Goal: Information Seeking & Learning: Learn about a topic

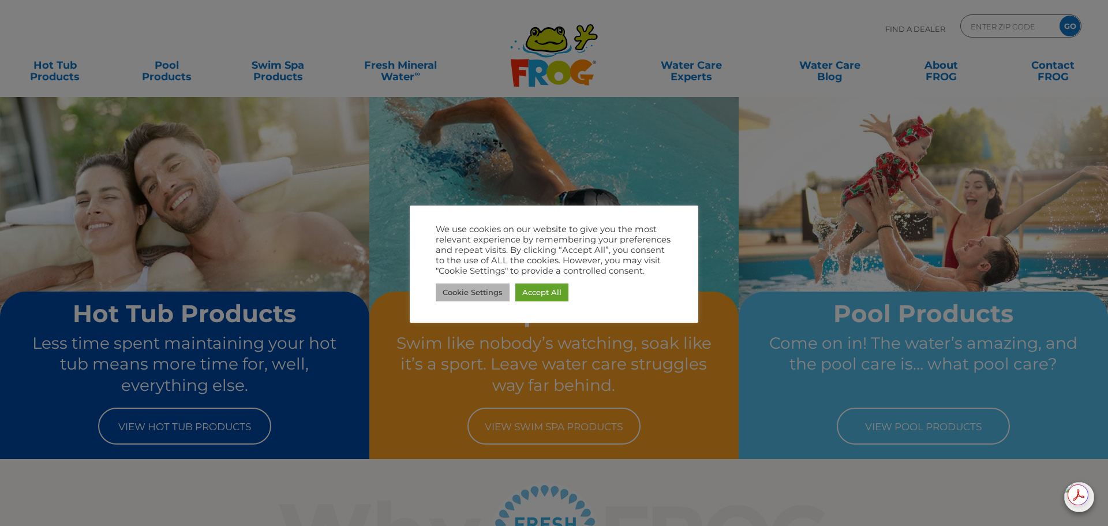
click at [488, 299] on link "Cookie Settings" at bounding box center [473, 292] width 74 height 18
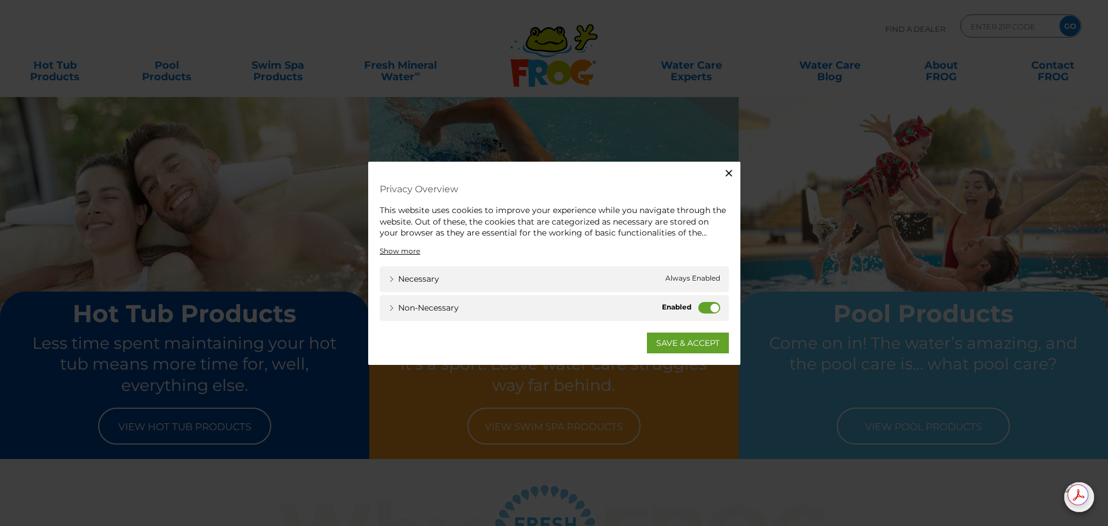
click at [702, 311] on label "Non-necessary" at bounding box center [709, 307] width 22 height 12
click at [0, 0] on input "Non-necessary" at bounding box center [0, 0] width 0 height 0
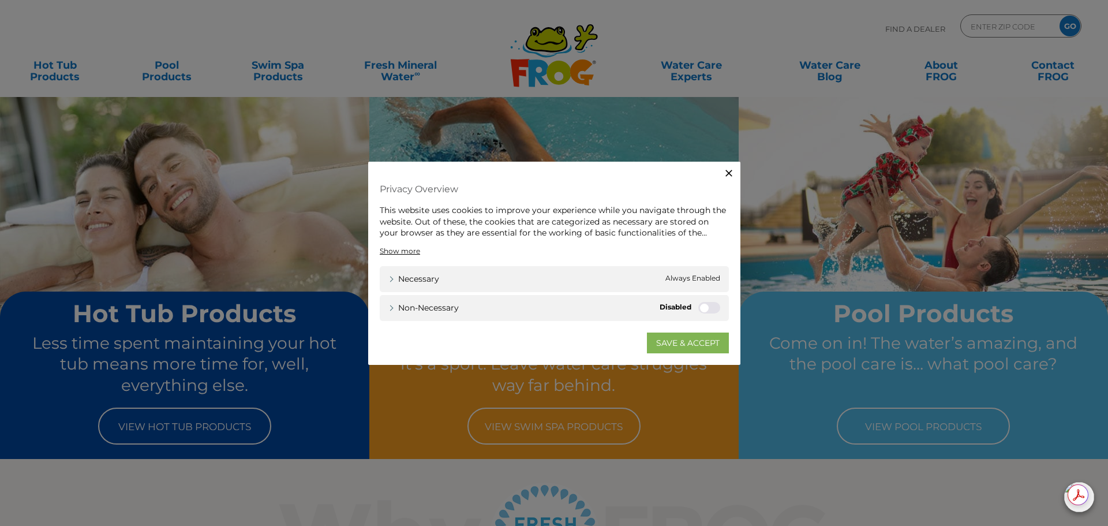
click at [704, 348] on link "SAVE & ACCEPT" at bounding box center [688, 342] width 82 height 21
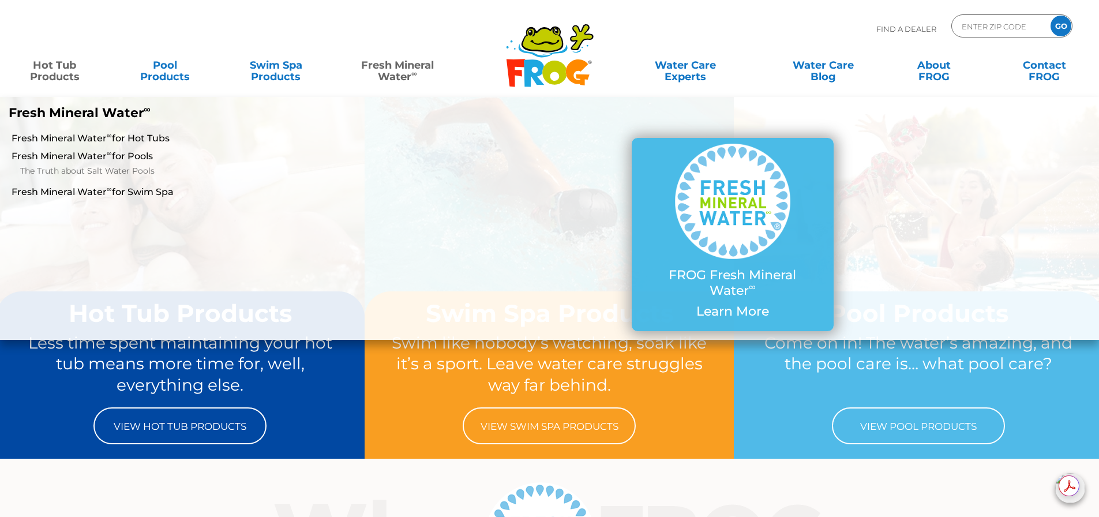
click at [55, 76] on link "Hot Tub Products" at bounding box center [55, 65] width 86 height 23
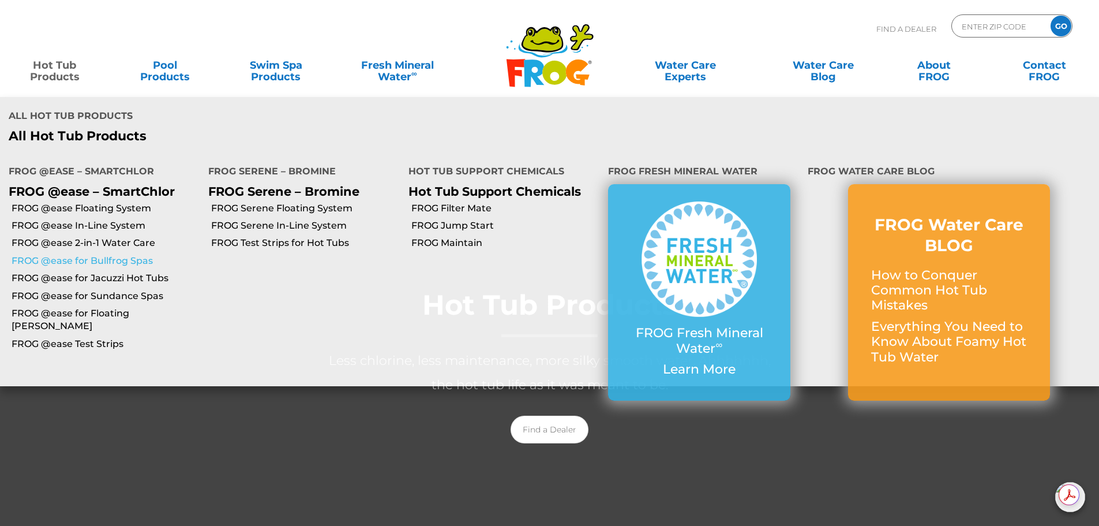
click at [98, 254] on link "FROG @ease for Bullfrog Spas" at bounding box center [106, 260] width 188 height 13
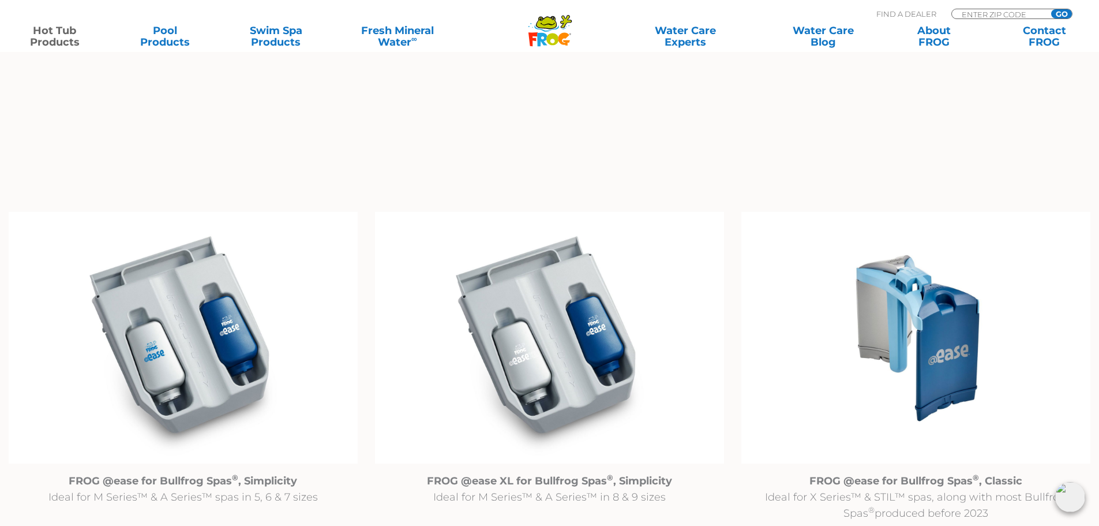
scroll to position [1096, 0]
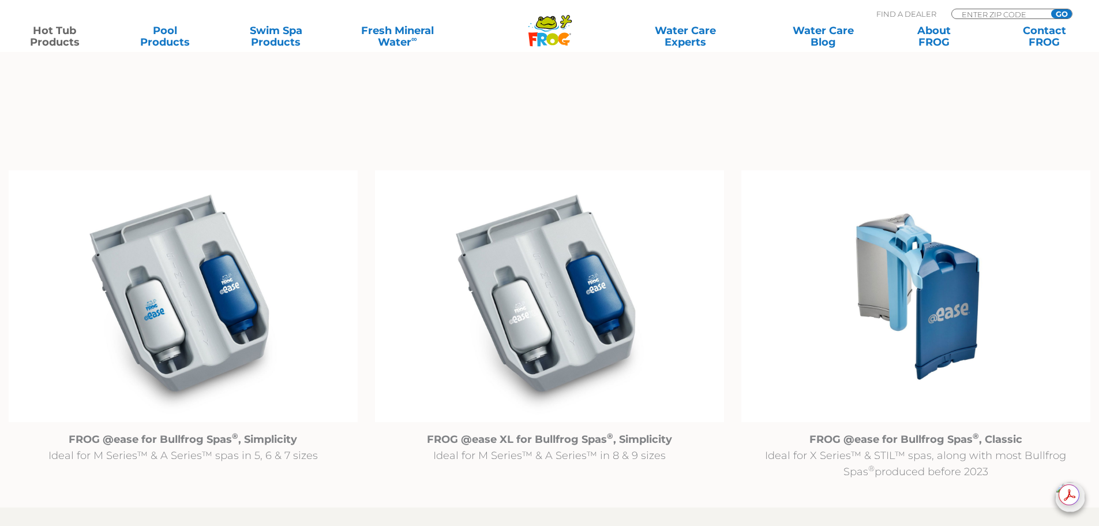
click at [216, 279] on img at bounding box center [183, 296] width 349 height 252
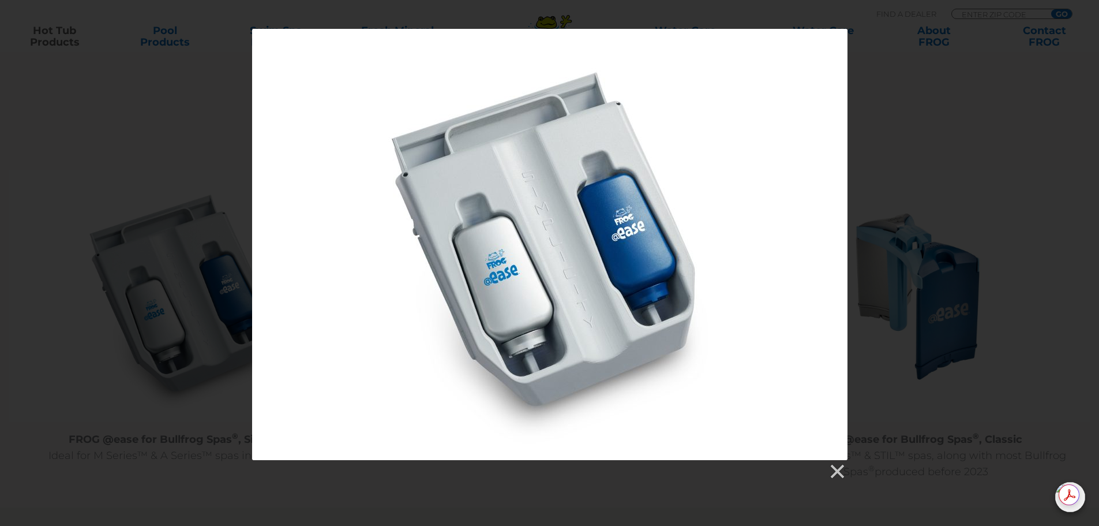
click at [728, 215] on div at bounding box center [549, 244] width 595 height 431
click at [842, 472] on link at bounding box center [836, 471] width 17 height 17
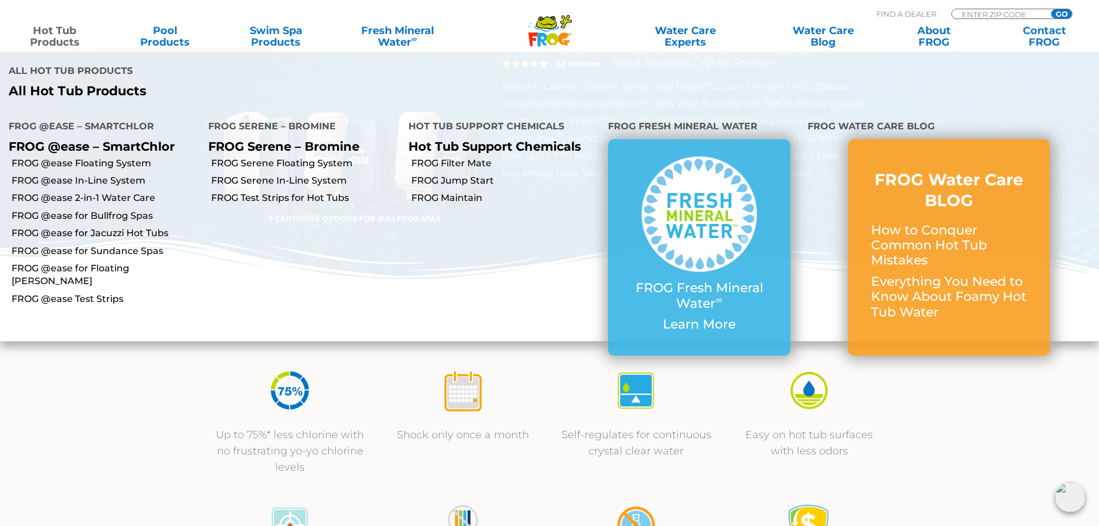
scroll to position [115, 0]
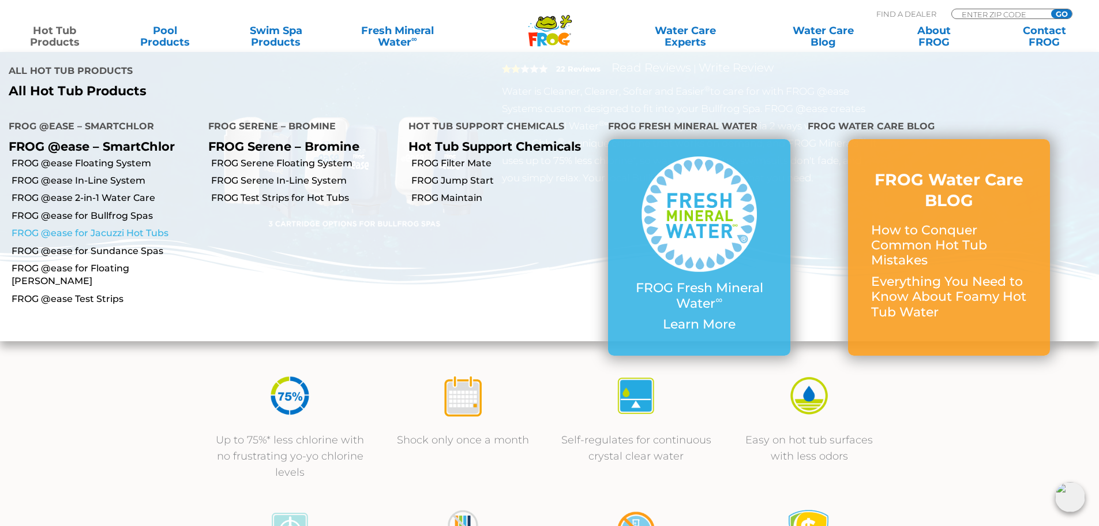
click at [121, 227] on link "FROG @ease for Jacuzzi Hot Tubs" at bounding box center [106, 233] width 188 height 13
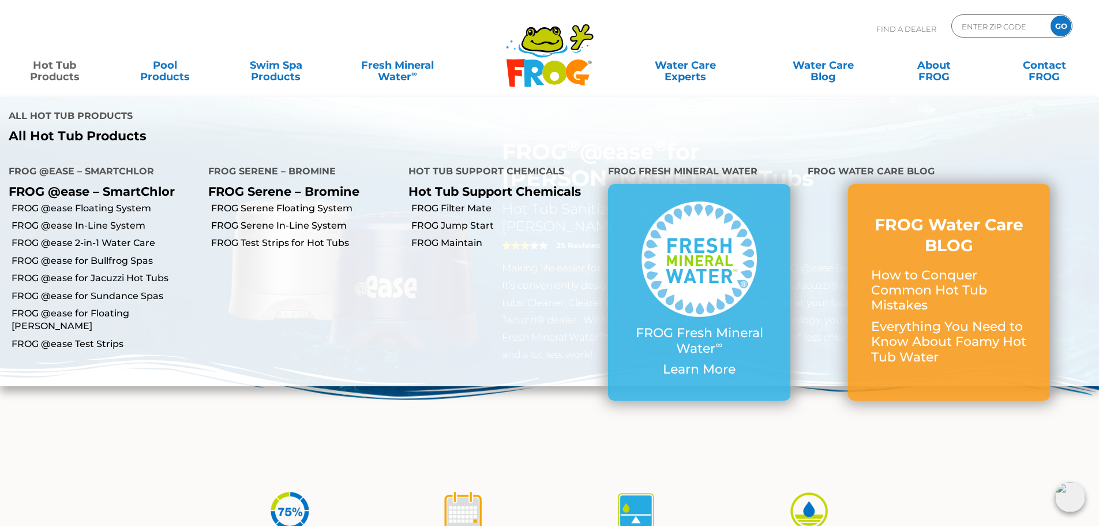
click at [57, 76] on link "Hot Tub Products" at bounding box center [55, 65] width 86 height 23
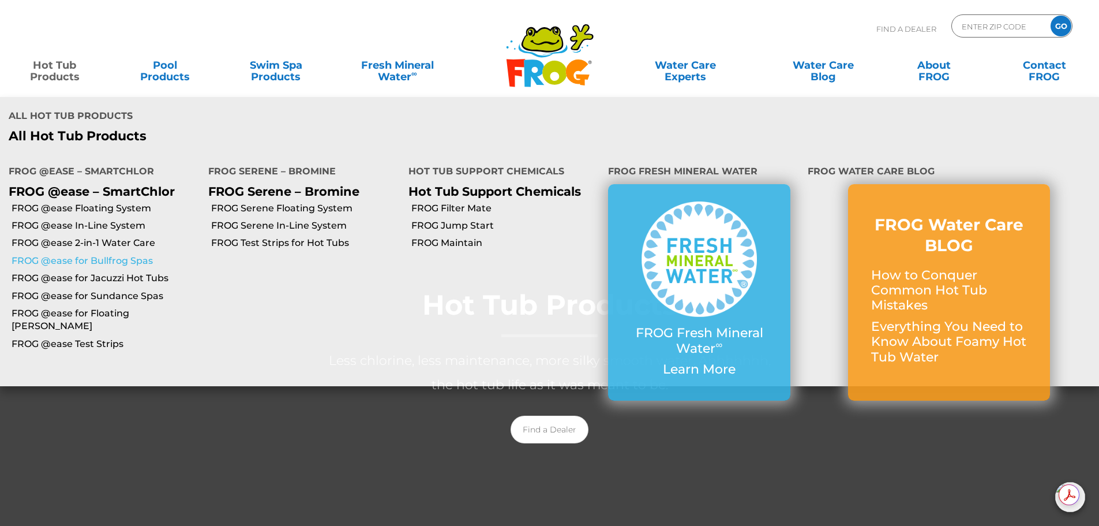
click at [99, 254] on link "FROG @ease for Bullfrog Spas" at bounding box center [106, 260] width 188 height 13
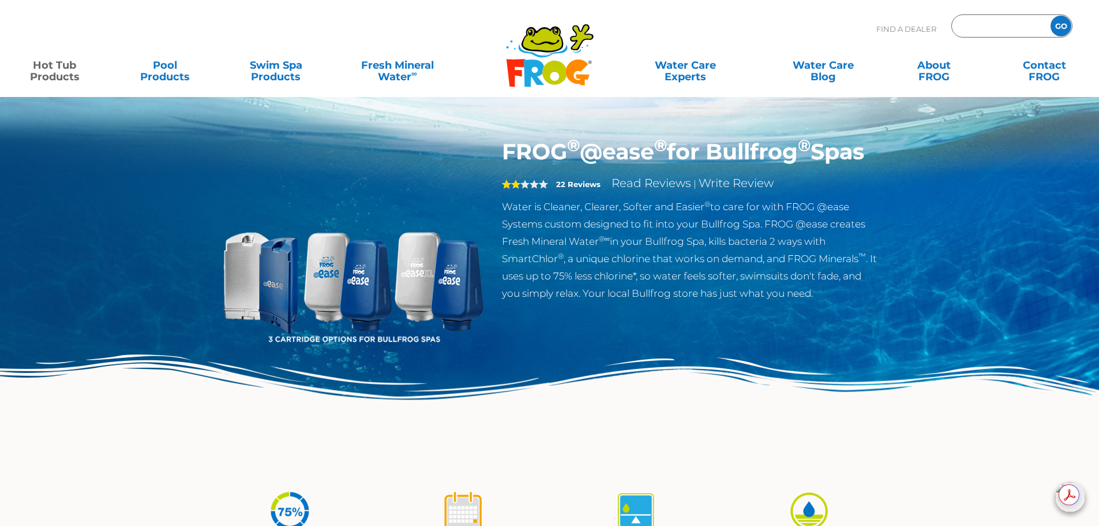
click at [995, 27] on input "Zip Code Form" at bounding box center [1000, 26] width 78 height 17
type input "84404"
click at [1051, 16] on input "GO" at bounding box center [1061, 26] width 21 height 21
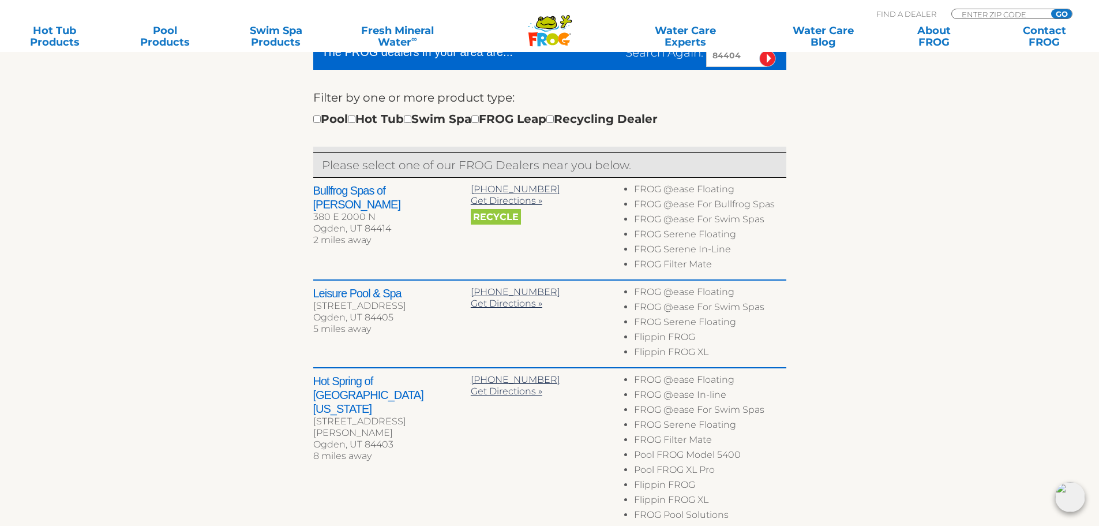
scroll to position [404, 0]
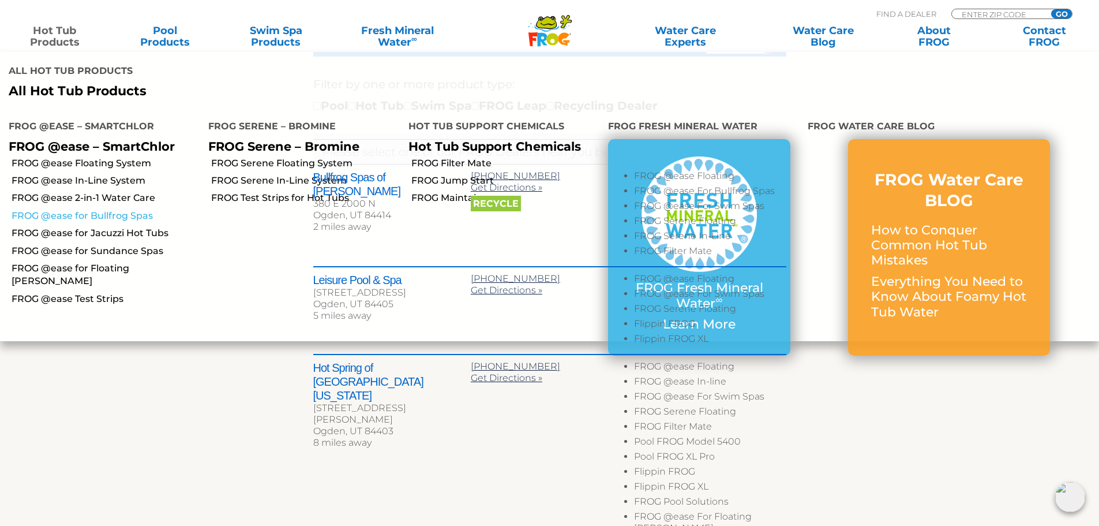
click at [96, 209] on link "FROG @ease for Bullfrog Spas" at bounding box center [106, 215] width 188 height 13
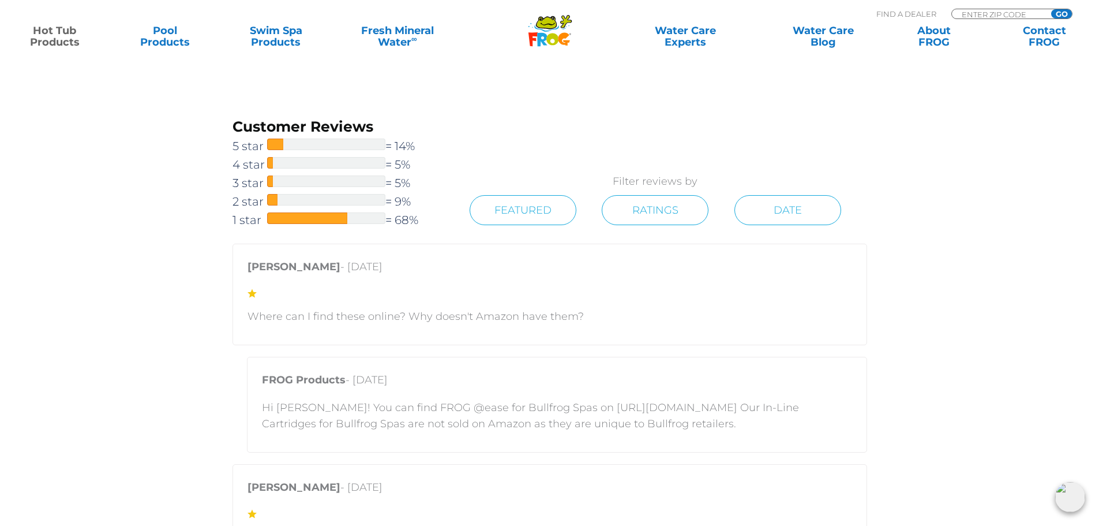
scroll to position [2135, 0]
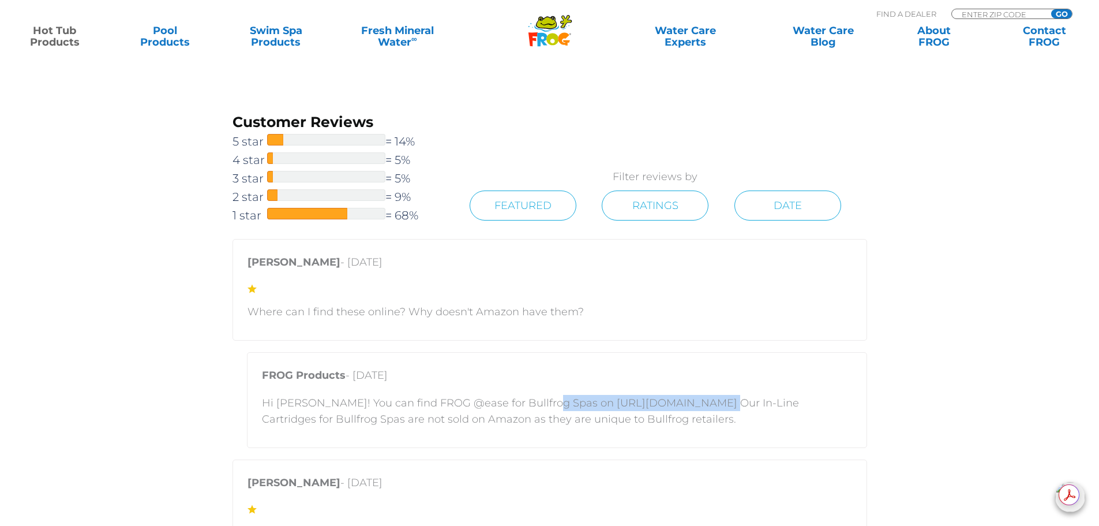
drag, startPoint x: 543, startPoint y: 400, endPoint x: 692, endPoint y: 407, distance: 149.1
click at [692, 407] on p "Hi [PERSON_NAME]! You can find FROG @ease for Bullfrog Spas on [URL][DOMAIN_NAM…" at bounding box center [557, 411] width 590 height 32
copy p "[URL][DOMAIN_NAME]"
